Goal: Information Seeking & Learning: Learn about a topic

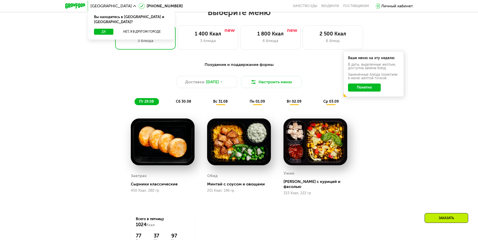
scroll to position [277, 0]
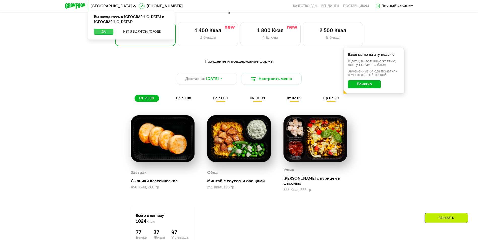
click at [107, 29] on button "Да" at bounding box center [103, 32] width 19 height 6
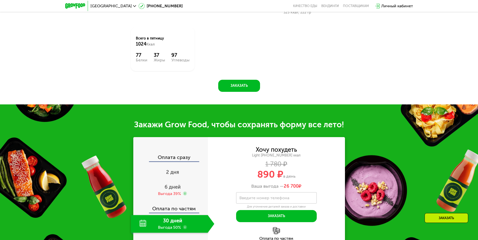
scroll to position [478, 0]
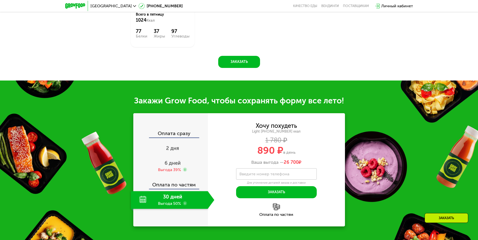
click at [198, 204] on div "30 дней Выгода 50%" at bounding box center [169, 200] width 77 height 18
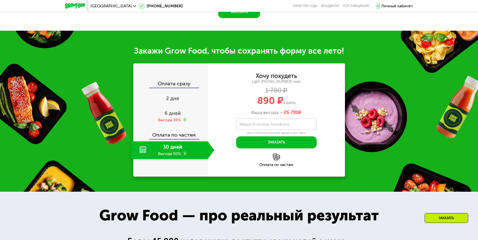
scroll to position [529, 0]
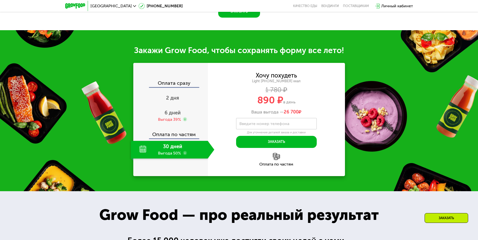
click at [173, 150] on div "30 дней Выгода 50%" at bounding box center [169, 150] width 77 height 18
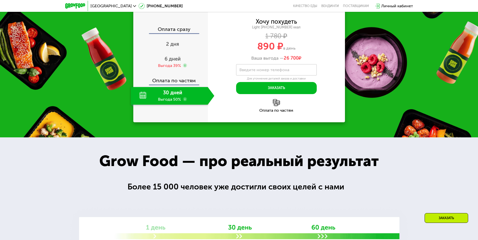
scroll to position [504, 0]
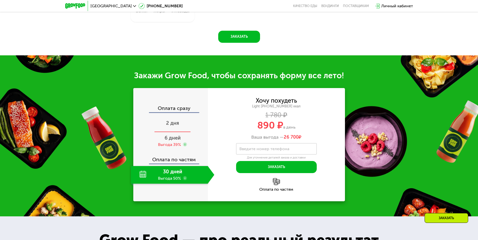
click at [173, 117] on div "2 дня" at bounding box center [173, 124] width 84 height 18
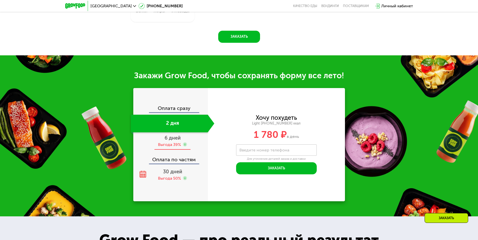
click at [173, 142] on div "Выгода 39%" at bounding box center [169, 145] width 23 height 6
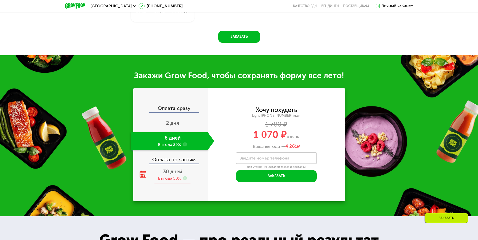
click at [175, 169] on span "30 дней" at bounding box center [172, 172] width 19 height 6
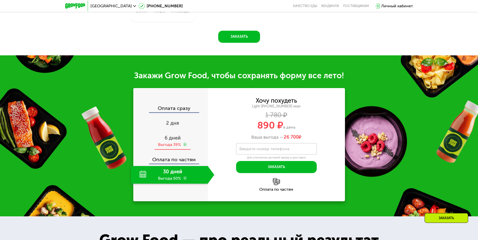
click at [178, 137] on span "6 дней" at bounding box center [172, 138] width 16 height 6
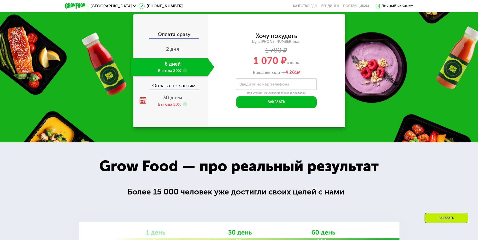
scroll to position [579, 0]
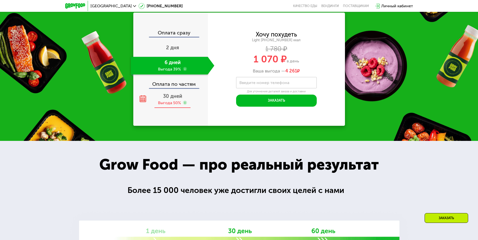
click at [175, 102] on div "Выгода 50%" at bounding box center [169, 103] width 23 height 6
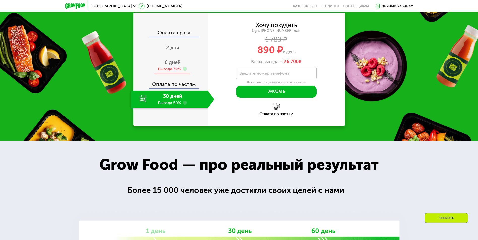
click at [175, 60] on span "6 дней" at bounding box center [172, 62] width 16 height 6
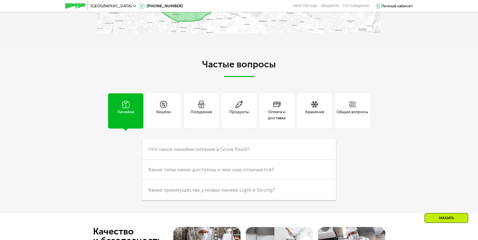
scroll to position [1284, 0]
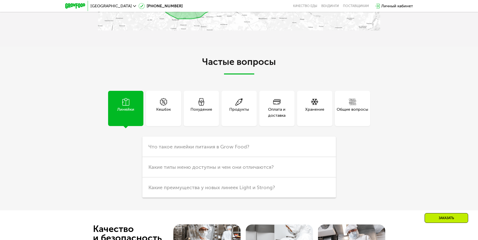
click at [199, 107] on div "Похудение" at bounding box center [201, 113] width 22 height 12
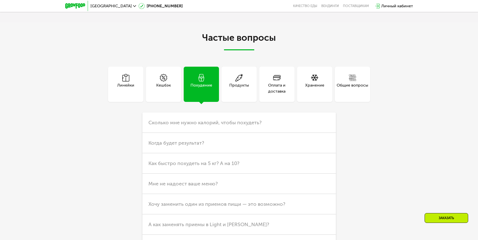
scroll to position [1334, 0]
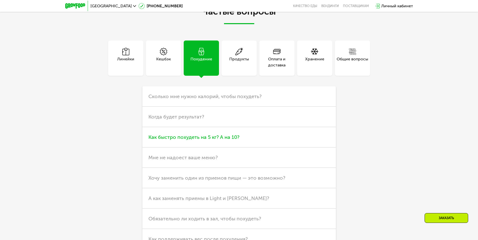
click at [179, 134] on span "Как быстро похудеть на 5 кг? А на 10?" at bounding box center [193, 137] width 91 height 6
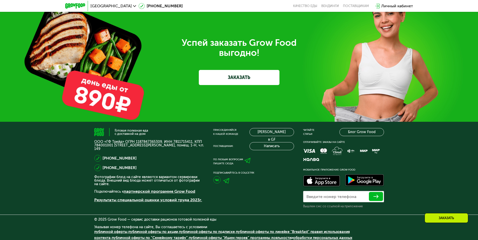
scroll to position [1712, 0]
